Goal: Transaction & Acquisition: Purchase product/service

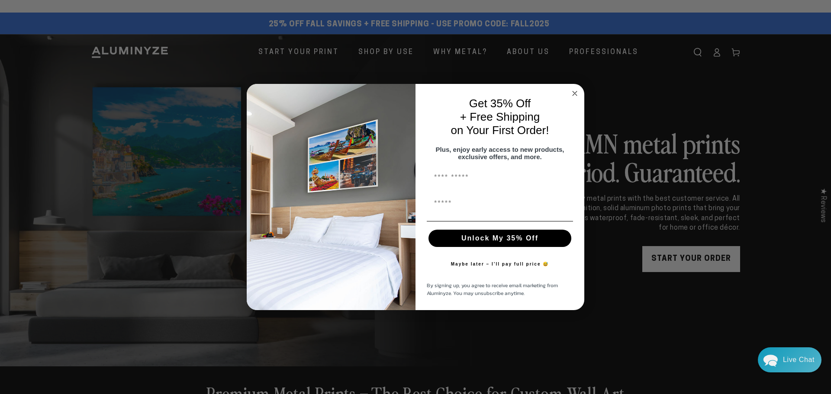
drag, startPoint x: 505, startPoint y: 24, endPoint x: 537, endPoint y: 23, distance: 32.0
click at [576, 90] on circle "Close dialog" at bounding box center [575, 93] width 10 height 10
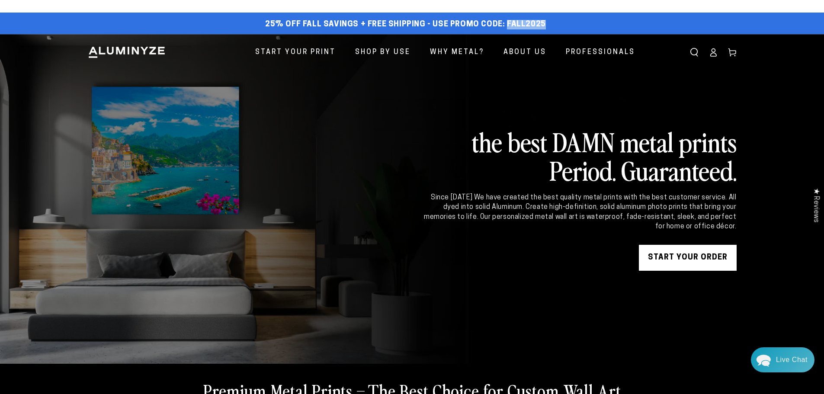
drag, startPoint x: 543, startPoint y: 21, endPoint x: 504, endPoint y: 23, distance: 39.0
click at [504, 23] on div "25% off FALL Savings + Free Shipping - Use Promo Code: FALL2025 25% OFF - Code:…" at bounding box center [406, 25] width 636 height 16
copy span "FALL2025"
click at [697, 253] on link "START YOUR Order" at bounding box center [688, 258] width 98 height 26
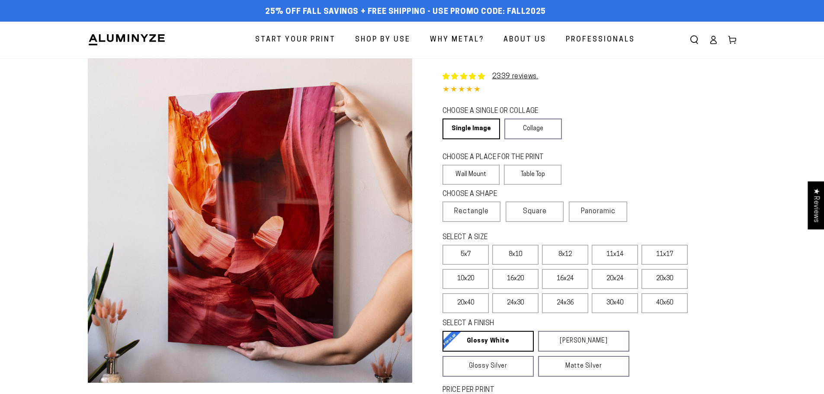
select select "**********"
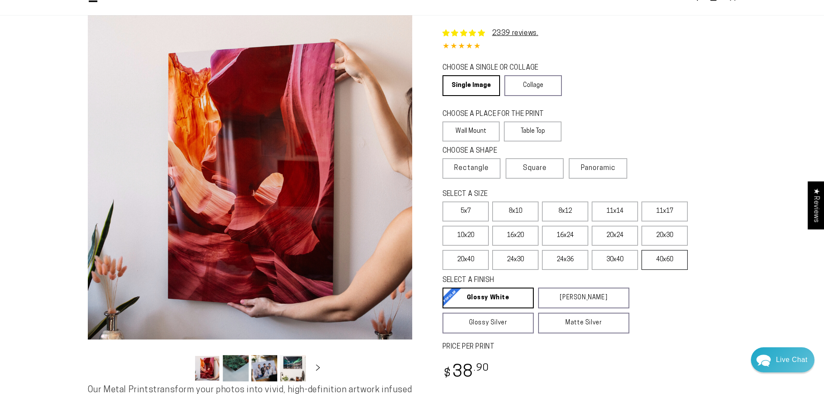
click at [672, 259] on label "40x60" at bounding box center [665, 260] width 46 height 20
click at [569, 259] on label "24x36" at bounding box center [565, 260] width 46 height 20
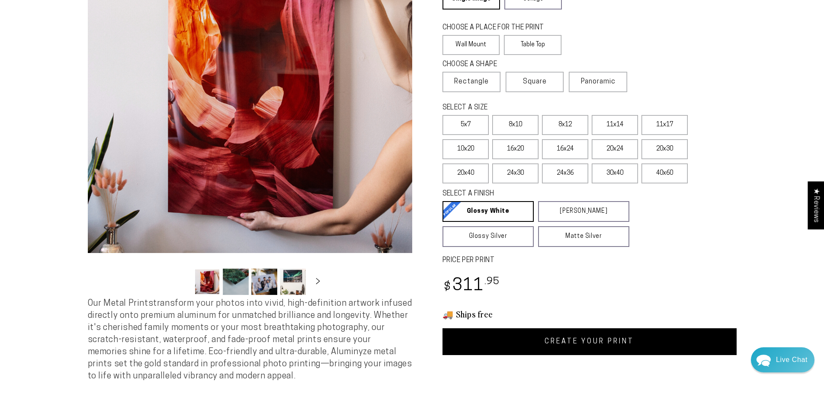
scroll to position [87, 0]
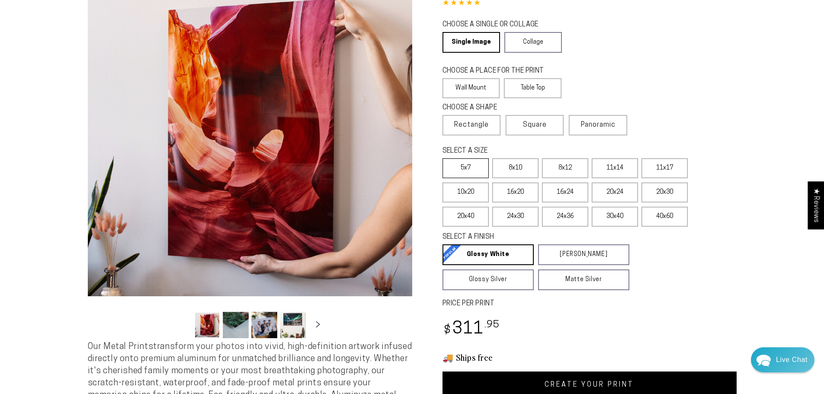
click at [473, 167] on label "5x7" at bounding box center [466, 168] width 46 height 20
click at [667, 214] on label "40x60" at bounding box center [665, 217] width 46 height 20
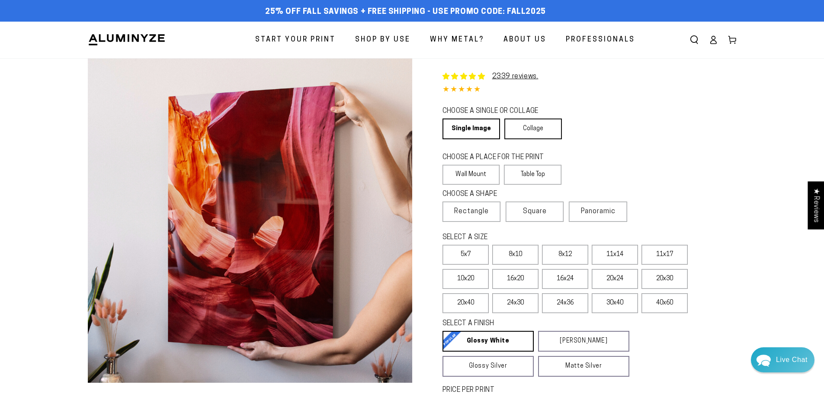
click at [532, 123] on link "Collage" at bounding box center [533, 129] width 58 height 21
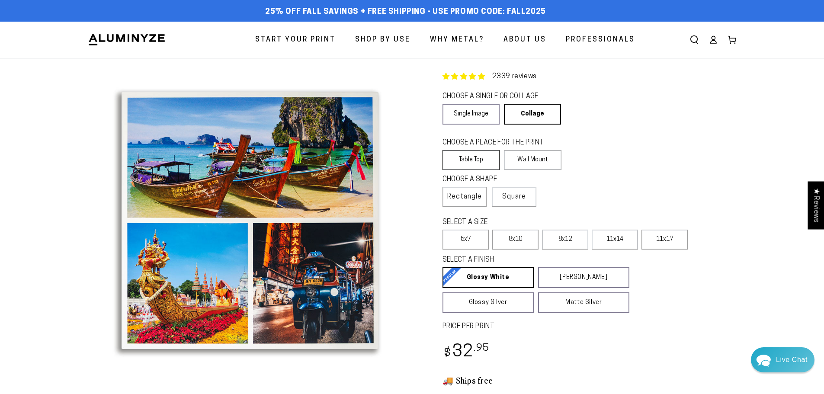
click at [477, 159] on label "Table Top" at bounding box center [472, 160] width 58 height 20
click at [476, 159] on label "Table Top" at bounding box center [472, 160] width 58 height 20
click at [478, 112] on link "Single Image" at bounding box center [471, 114] width 57 height 21
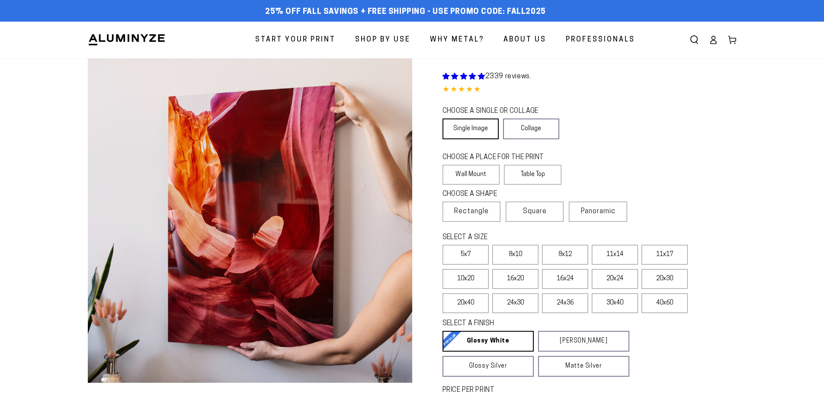
select select "**********"
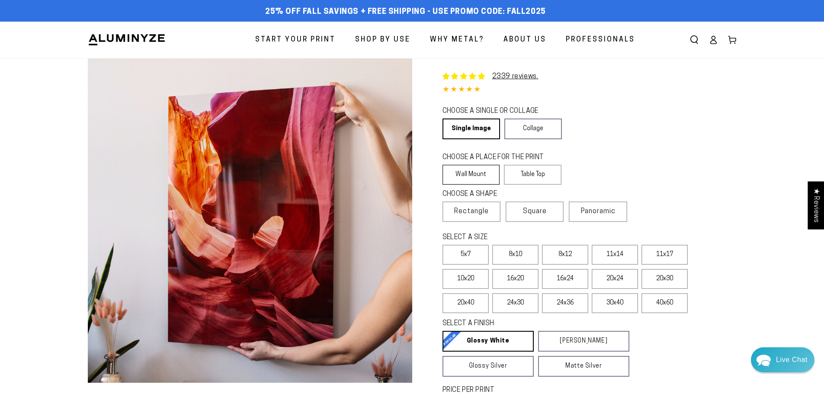
click at [467, 175] on label "Wall Mount" at bounding box center [472, 175] width 58 height 20
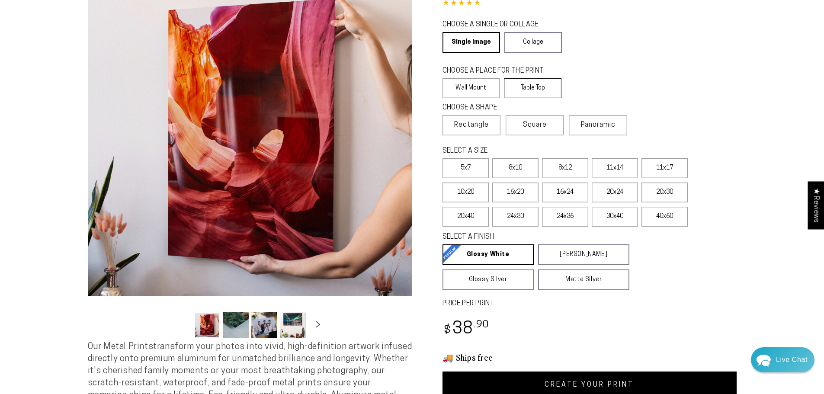
scroll to position [43, 0]
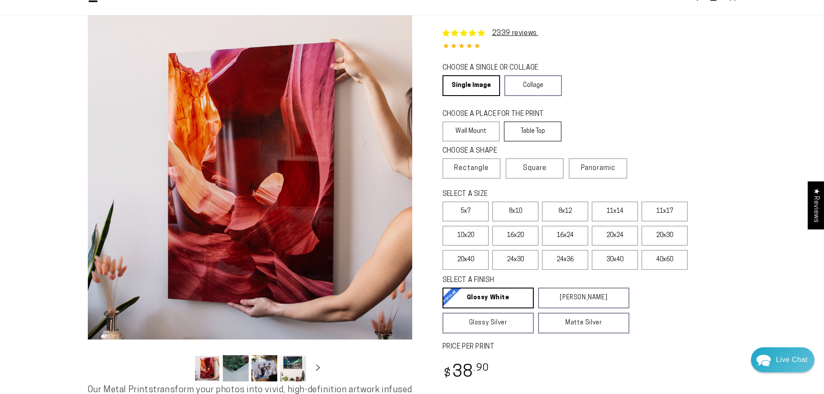
click at [534, 127] on label "Table Top" at bounding box center [533, 132] width 58 height 20
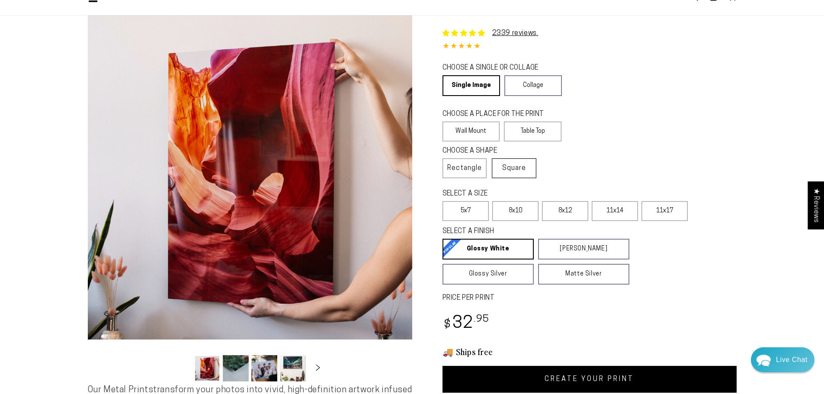
click at [526, 170] on span "Square" at bounding box center [514, 168] width 24 height 10
click at [457, 164] on span "Rectangle" at bounding box center [464, 168] width 35 height 10
click at [520, 167] on span "Square" at bounding box center [514, 168] width 24 height 10
click at [477, 130] on label "Wall Mount" at bounding box center [472, 132] width 58 height 20
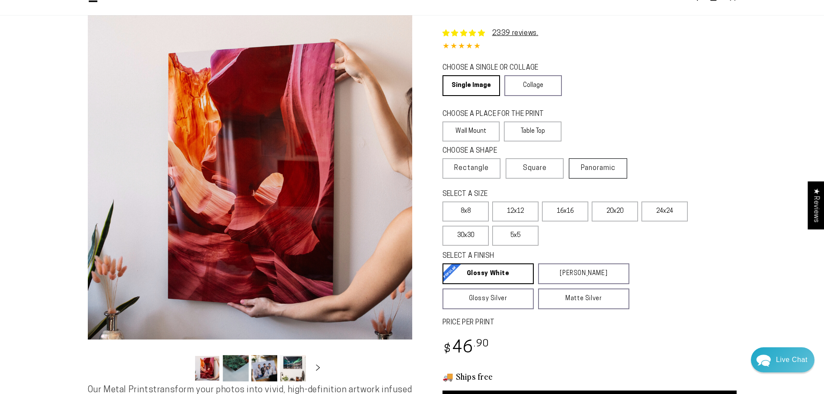
click at [593, 165] on span "Panoramic" at bounding box center [598, 168] width 35 height 7
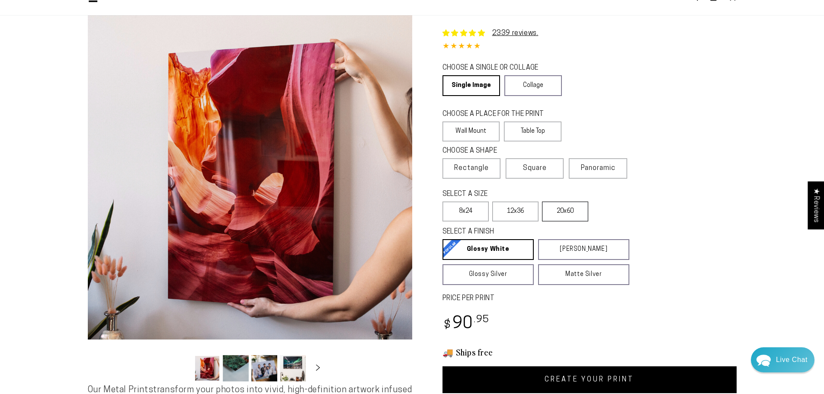
click at [567, 212] on label "20x60" at bounding box center [565, 212] width 46 height 20
